Goal: Transaction & Acquisition: Book appointment/travel/reservation

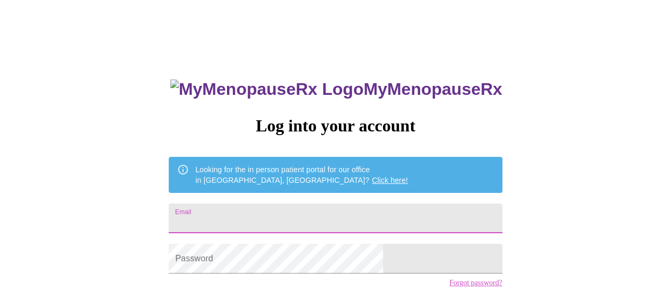
click at [307, 223] on input "Email" at bounding box center [335, 219] width 333 height 30
type input "corriedashnaw68@gmail.com"
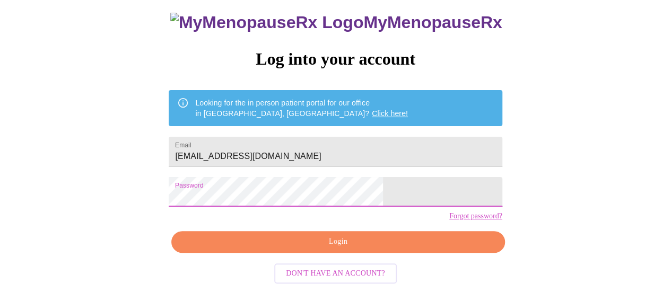
scroll to position [81, 0]
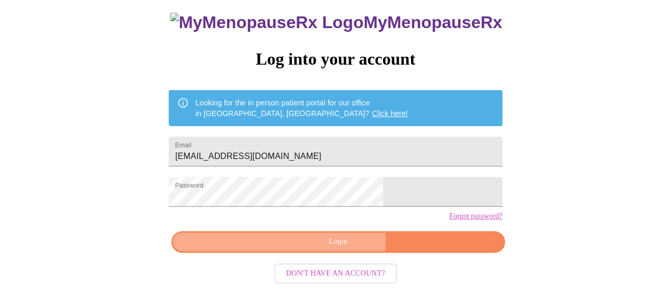
click at [318, 245] on span "Login" at bounding box center [337, 241] width 309 height 13
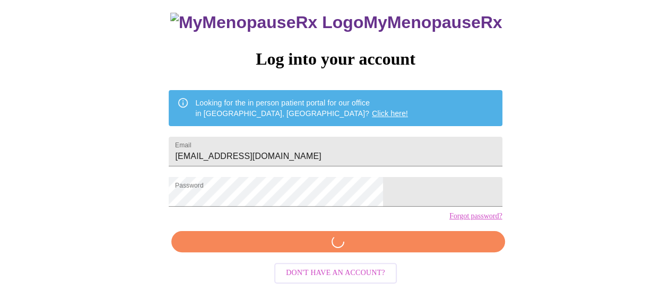
scroll to position [81, 0]
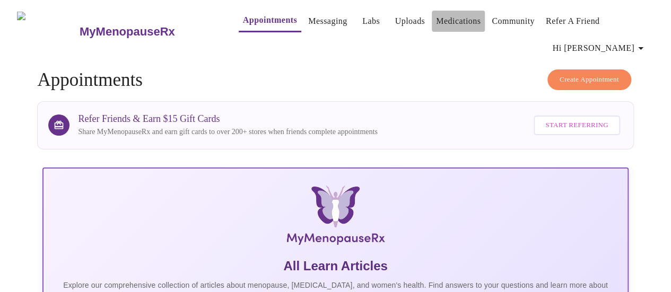
click at [447, 19] on link "Medications" at bounding box center [458, 21] width 45 height 15
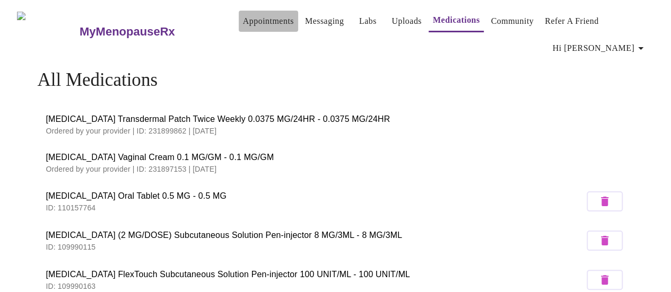
click at [254, 15] on link "Appointments" at bounding box center [268, 21] width 51 height 15
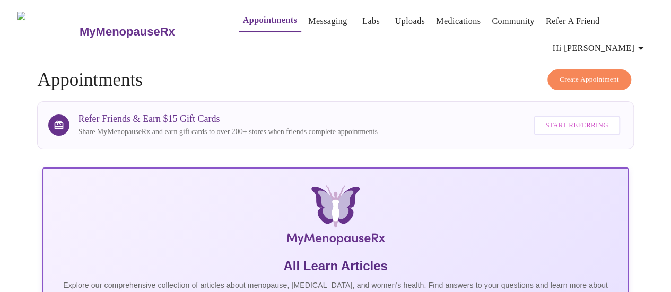
click at [582, 74] on span "Create Appointment" at bounding box center [588, 80] width 59 height 12
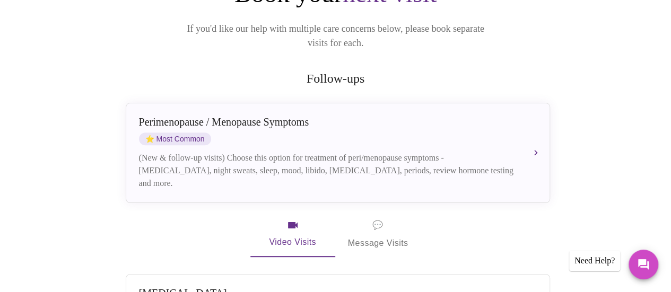
scroll to position [133, 0]
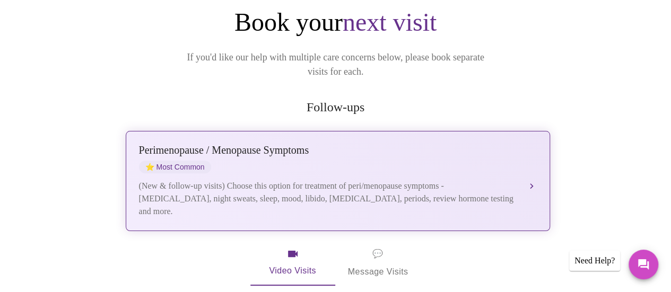
click at [524, 168] on div "Perimenopause / Menopause Symptoms ⭐ Most Common (New & follow-up visits) Choos…" at bounding box center [338, 181] width 398 height 74
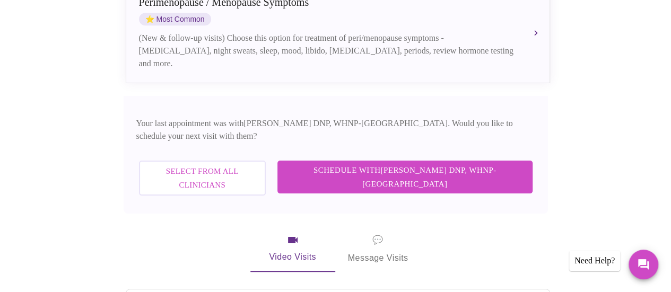
scroll to position [302, 0]
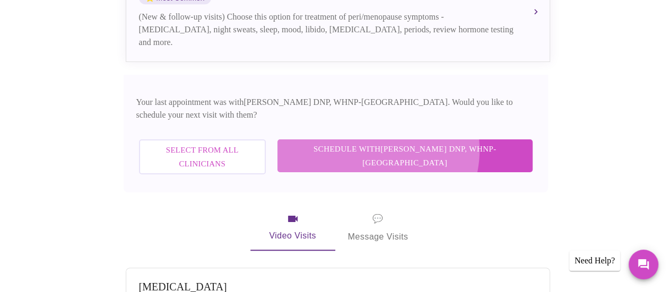
click at [424, 142] on span "Schedule with Laura Smith DNP, WHNP-BC" at bounding box center [405, 156] width 234 height 28
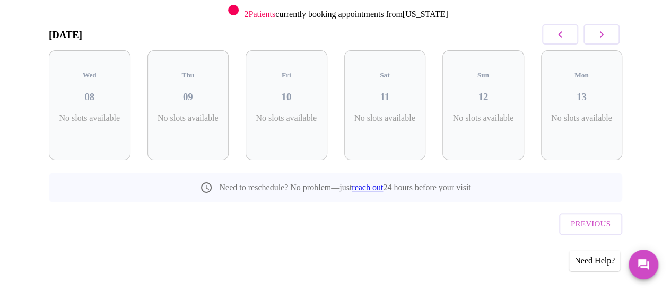
scroll to position [139, 0]
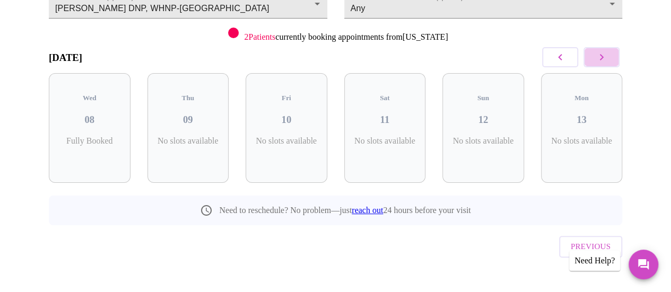
click at [603, 57] on icon "button" at bounding box center [602, 57] width 4 height 6
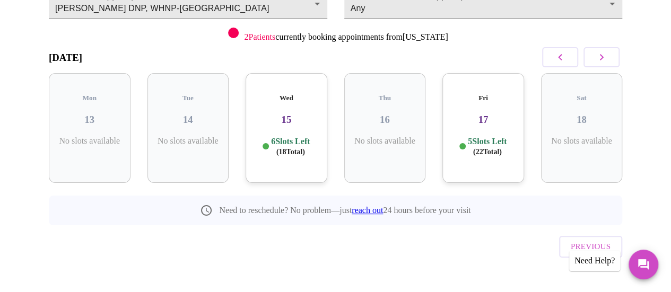
click at [276, 123] on div "Wed 15 6 Slots Left ( 18 Total)" at bounding box center [286, 128] width 82 height 110
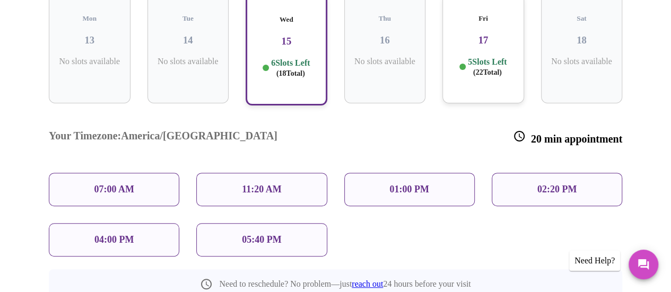
scroll to position [224, 0]
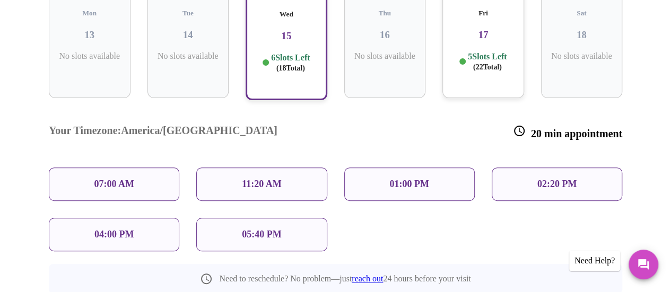
click at [112, 179] on p "07:00 AM" at bounding box center [114, 184] width 40 height 11
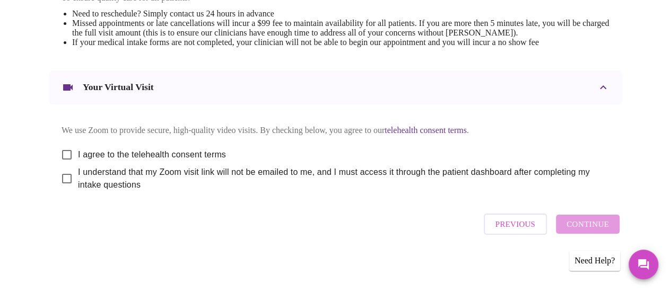
scroll to position [494, 0]
click at [59, 148] on input "I agree to the telehealth consent terms" at bounding box center [67, 155] width 22 height 22
checkbox input "true"
click at [64, 178] on input "I understand that my Zoom visit link will not be emailed to me, and I must acce…" at bounding box center [67, 179] width 22 height 22
checkbox input "true"
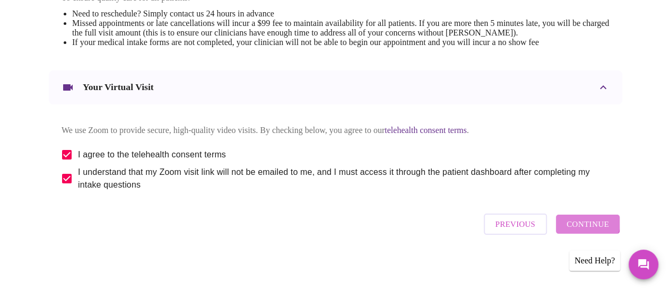
click at [590, 226] on span "Continue" at bounding box center [587, 224] width 42 height 14
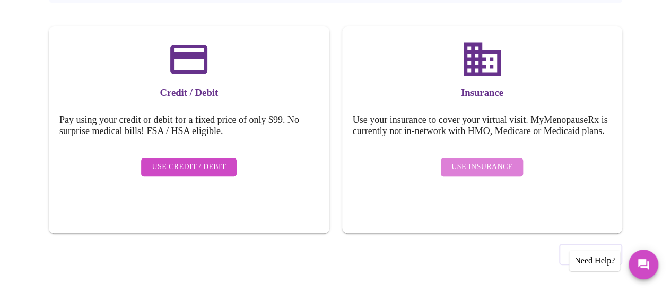
click at [487, 173] on span "Use Insurance" at bounding box center [481, 167] width 61 height 13
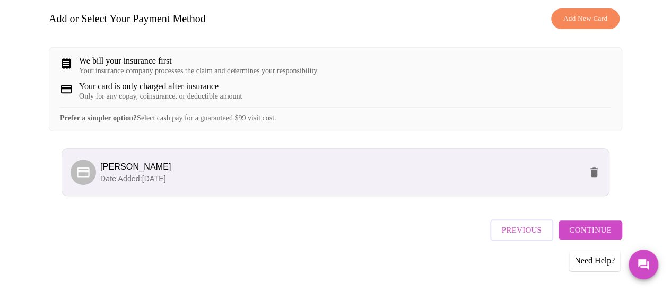
scroll to position [182, 0]
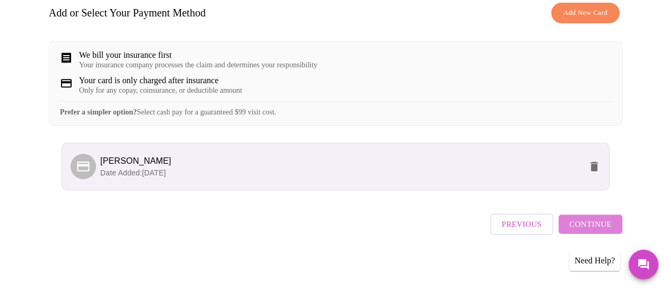
click at [597, 231] on span "Continue" at bounding box center [590, 224] width 42 height 14
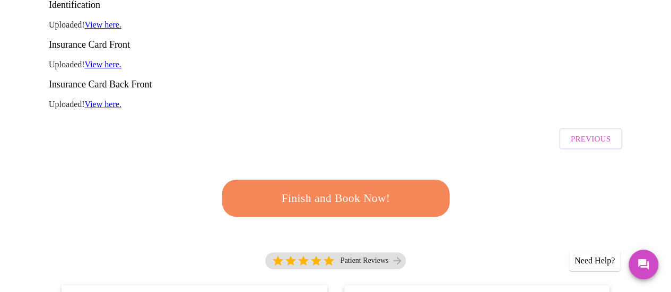
scroll to position [232, 0]
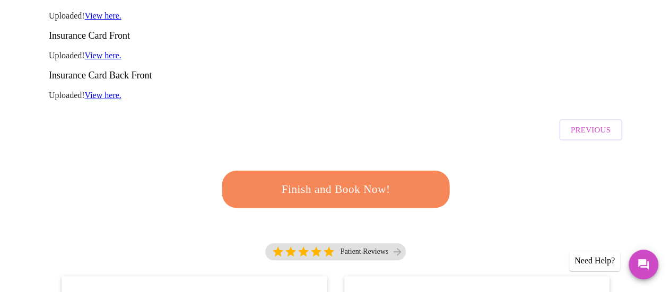
click at [314, 180] on span "Finish and Book Now!" at bounding box center [336, 190] width 196 height 20
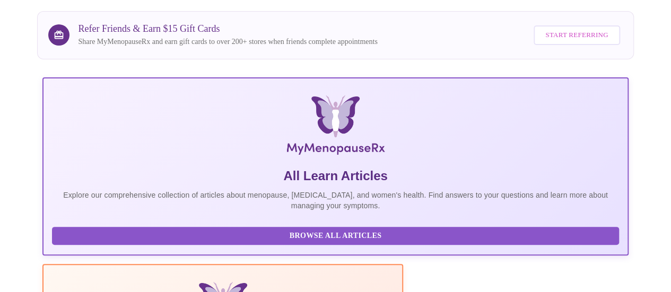
scroll to position [232, 0]
